Goal: Navigation & Orientation: Find specific page/section

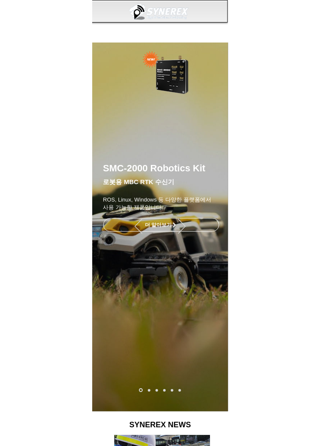
scroll to position [0, 95]
click at [62, 297] on icon "사이트로 돌아가기" at bounding box center [60, 297] width 8 height 11
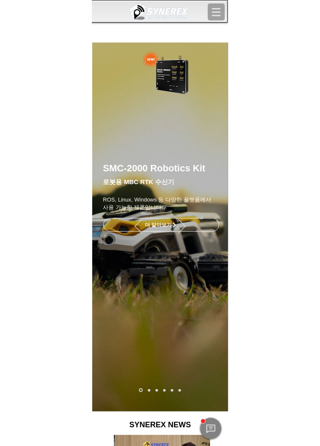
scroll to position [0, 191]
click at [159, 223] on span "더 알아보기" at bounding box center [158, 225] width 29 height 8
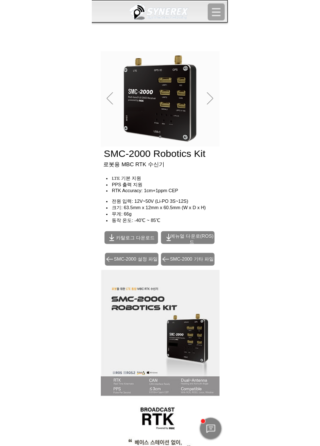
click at [255, 332] on body "top of page 메인 콘텐츠로 건너뛰기 SYNEREX | Home 오시는 길 & 연락처 활용 분야 MBC GNSS RTK MBC GNSS…" at bounding box center [160, 223] width 320 height 446
